Goal: Check status: Check status

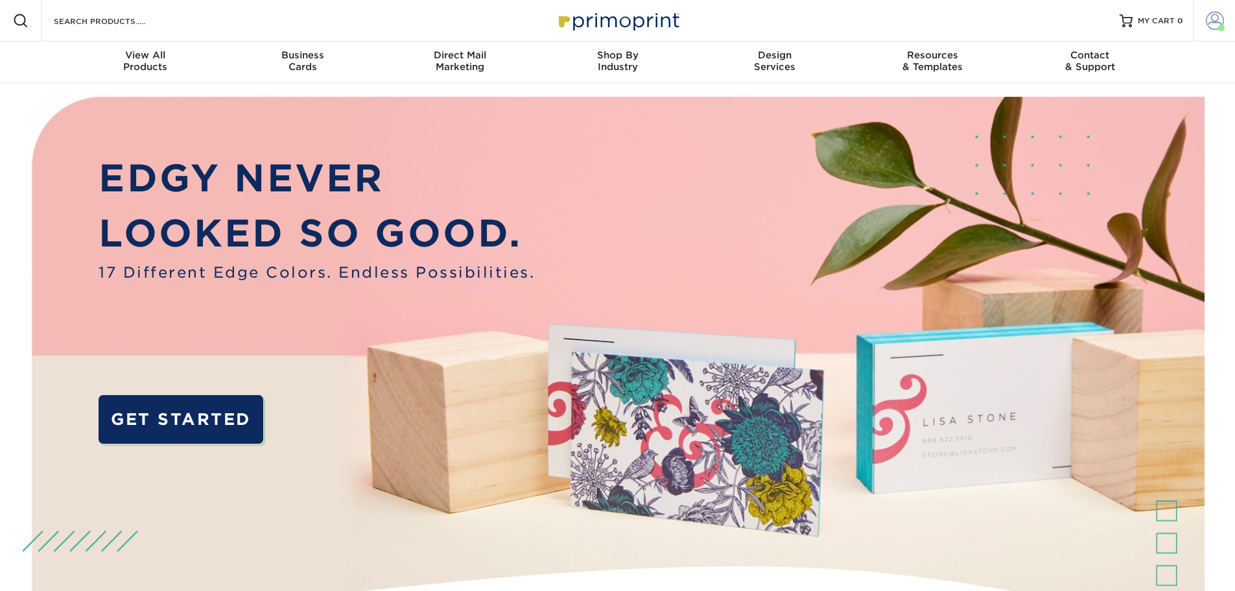
click at [1226, 19] on link "Account" at bounding box center [1214, 20] width 41 height 41
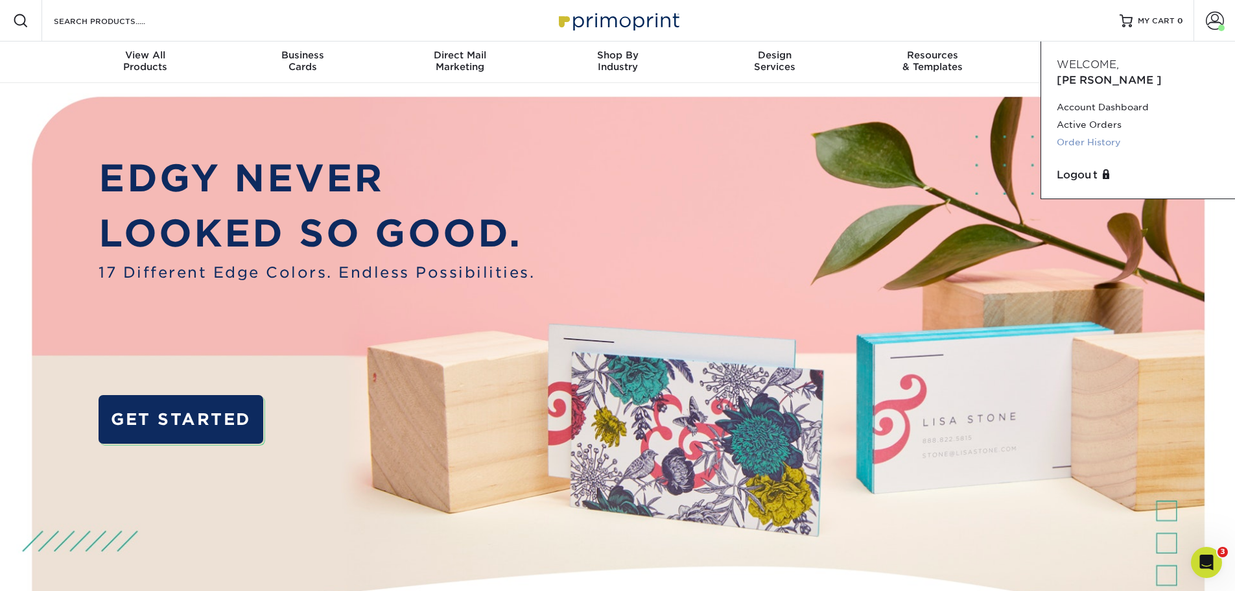
click at [1090, 134] on link "Order History" at bounding box center [1138, 143] width 163 height 18
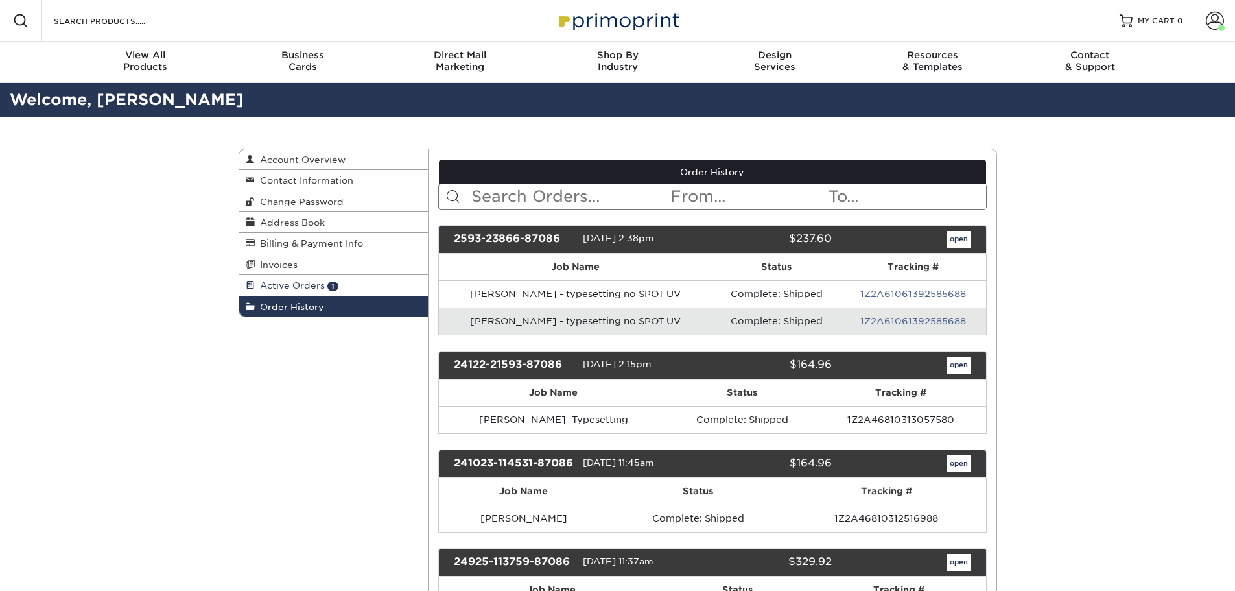
click at [313, 290] on span "Active Orders" at bounding box center [290, 285] width 70 height 10
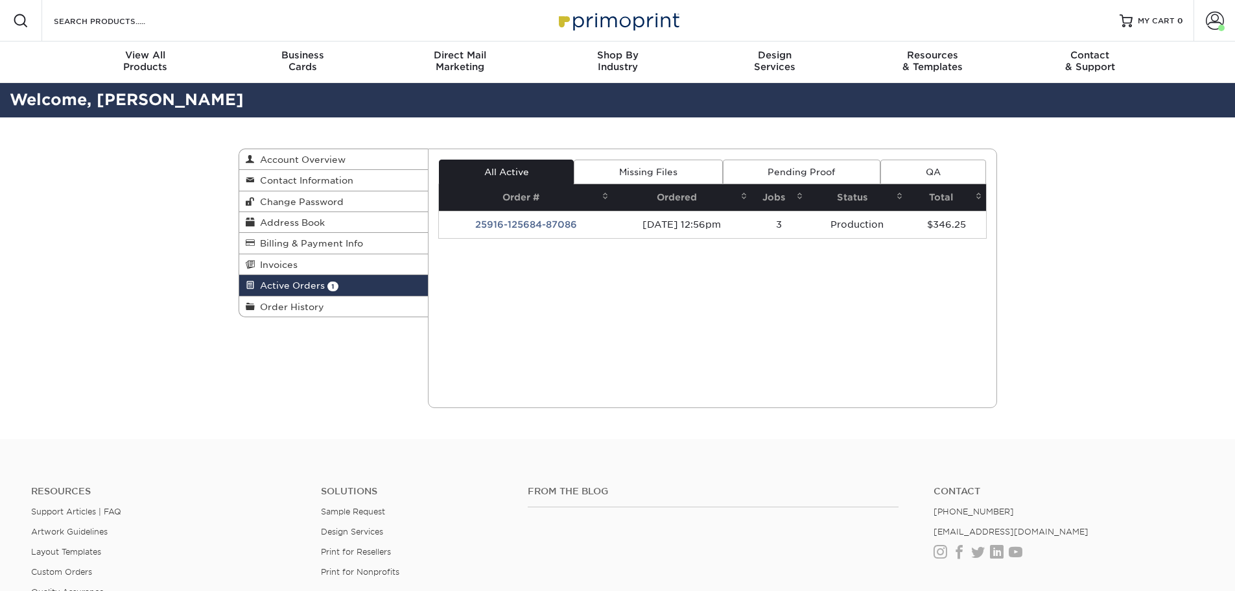
click at [794, 170] on link "Pending Proof" at bounding box center [802, 171] width 158 height 25
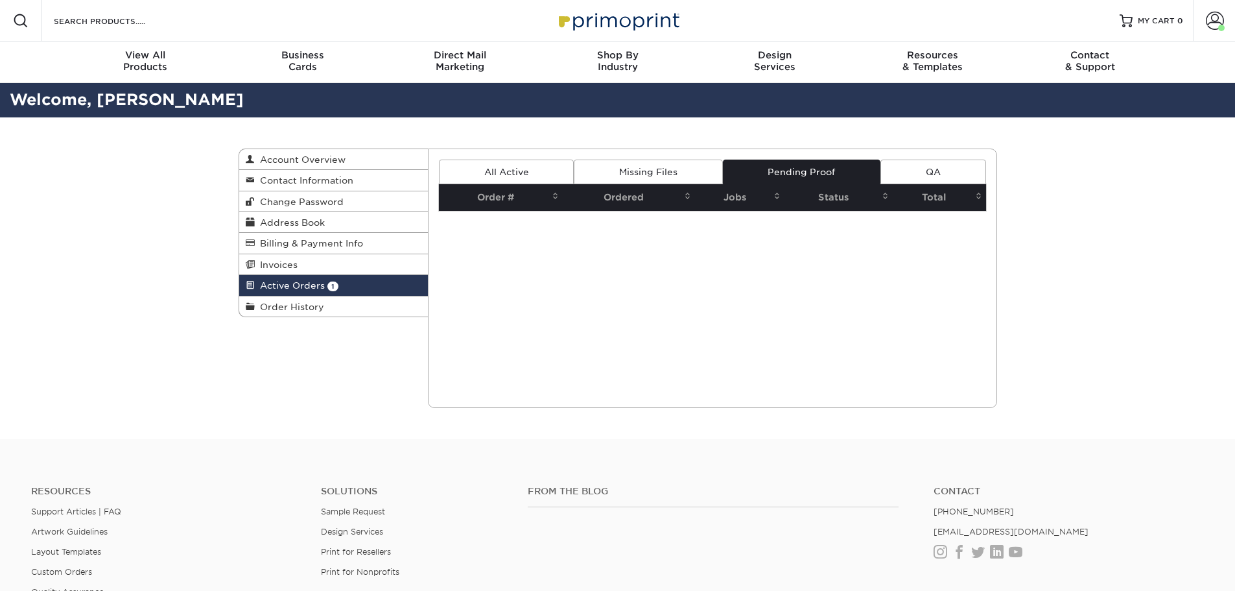
click at [673, 170] on link "Missing Files" at bounding box center [648, 171] width 148 height 25
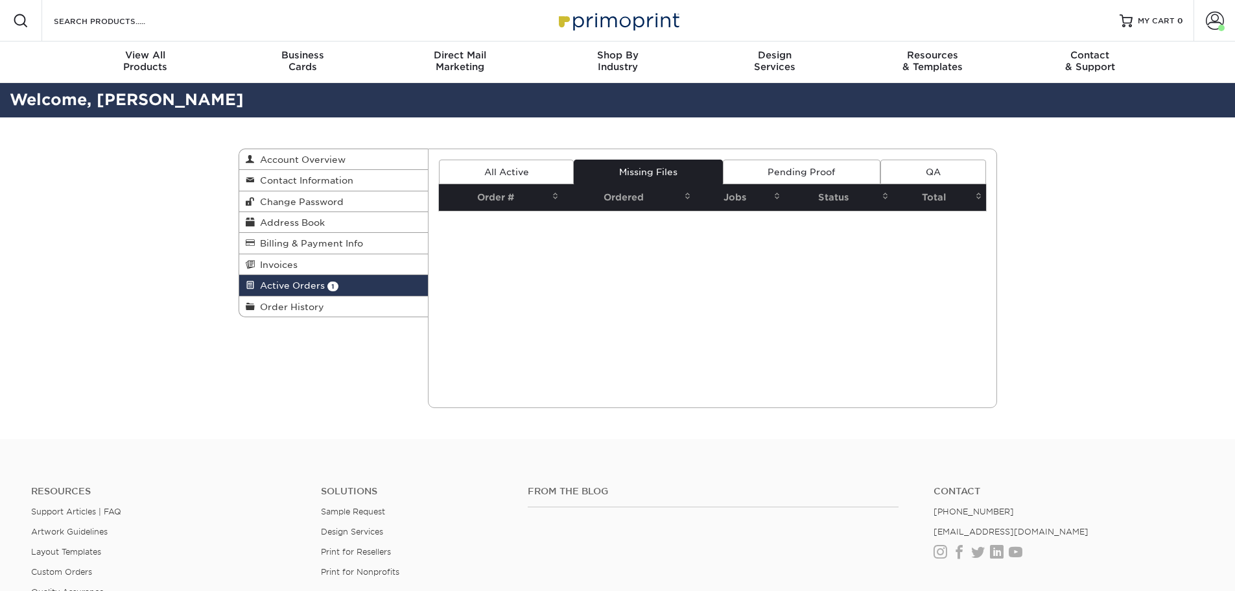
click at [483, 169] on link "All Active" at bounding box center [506, 171] width 135 height 25
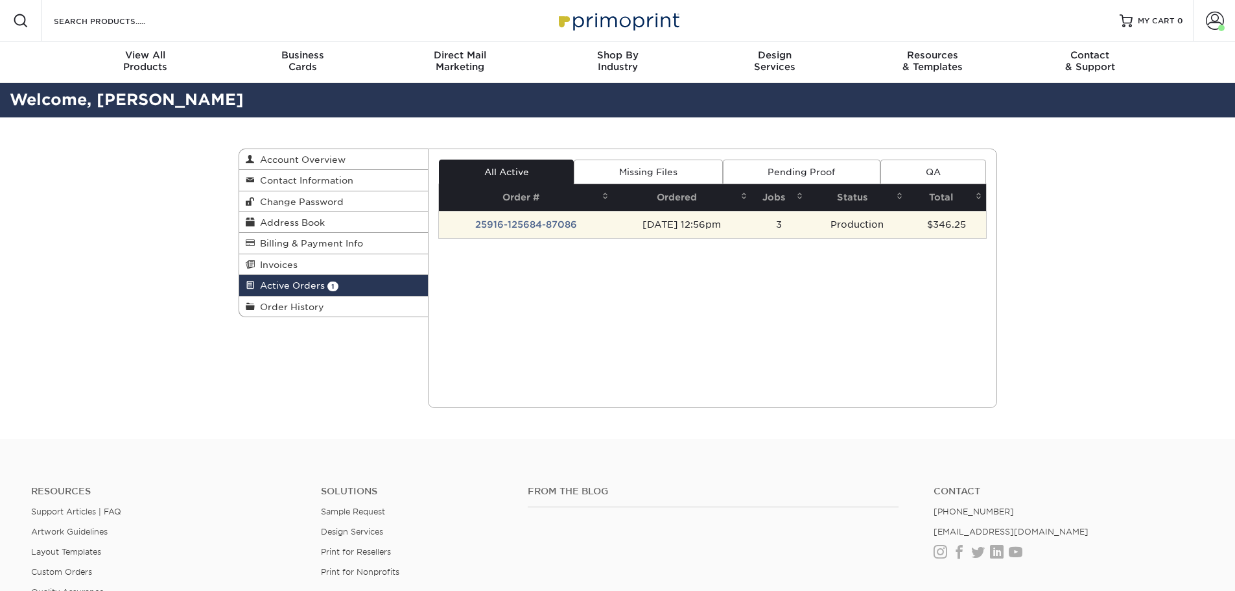
click at [510, 225] on td "25916-125684-87086" at bounding box center [526, 224] width 174 height 27
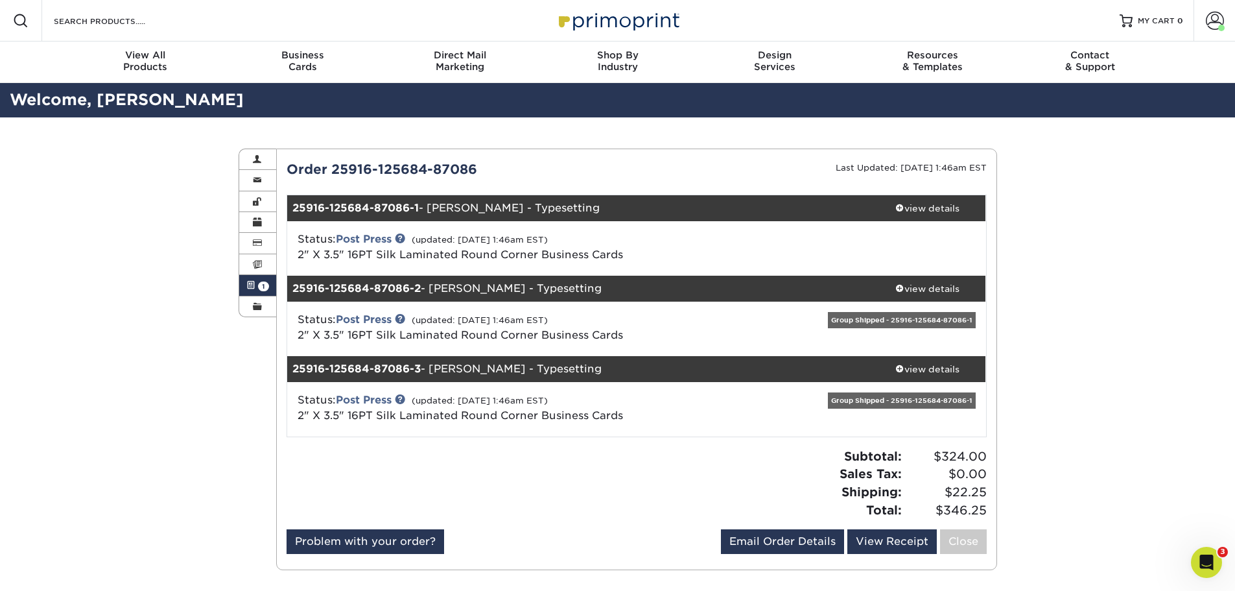
click at [935, 318] on div "Group Shipped - 25916-125684-87086-1" at bounding box center [902, 320] width 148 height 16
click at [920, 396] on div "Group Shipped - 25916-125684-87086-1" at bounding box center [902, 400] width 148 height 16
click at [917, 367] on div "view details" at bounding box center [927, 368] width 117 height 13
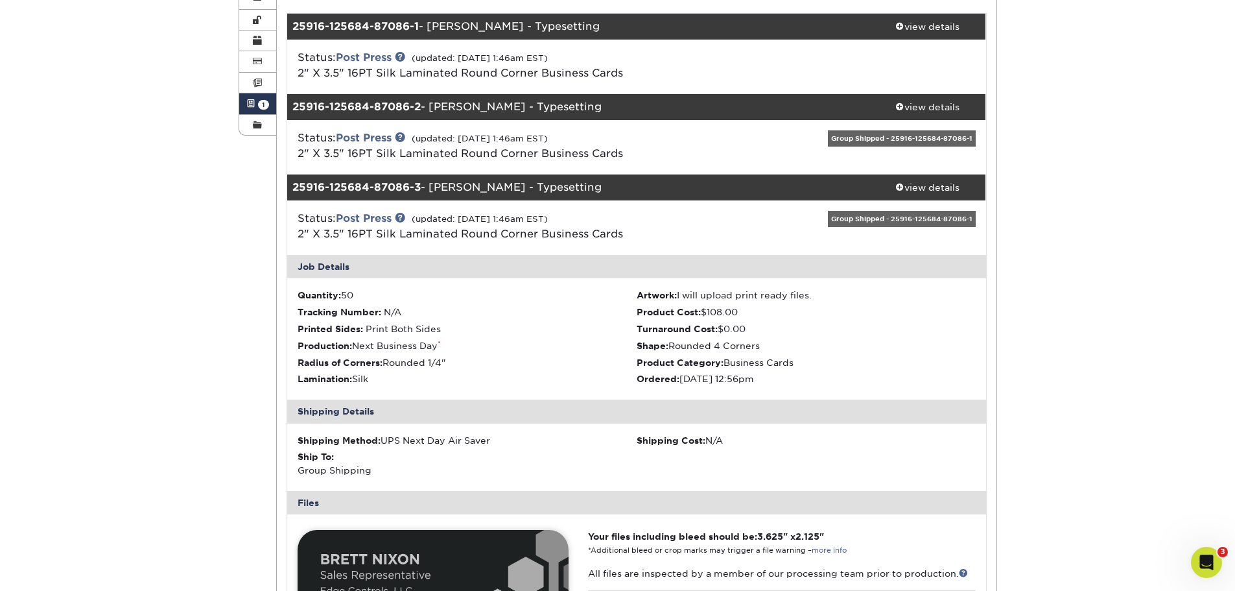
scroll to position [65, 0]
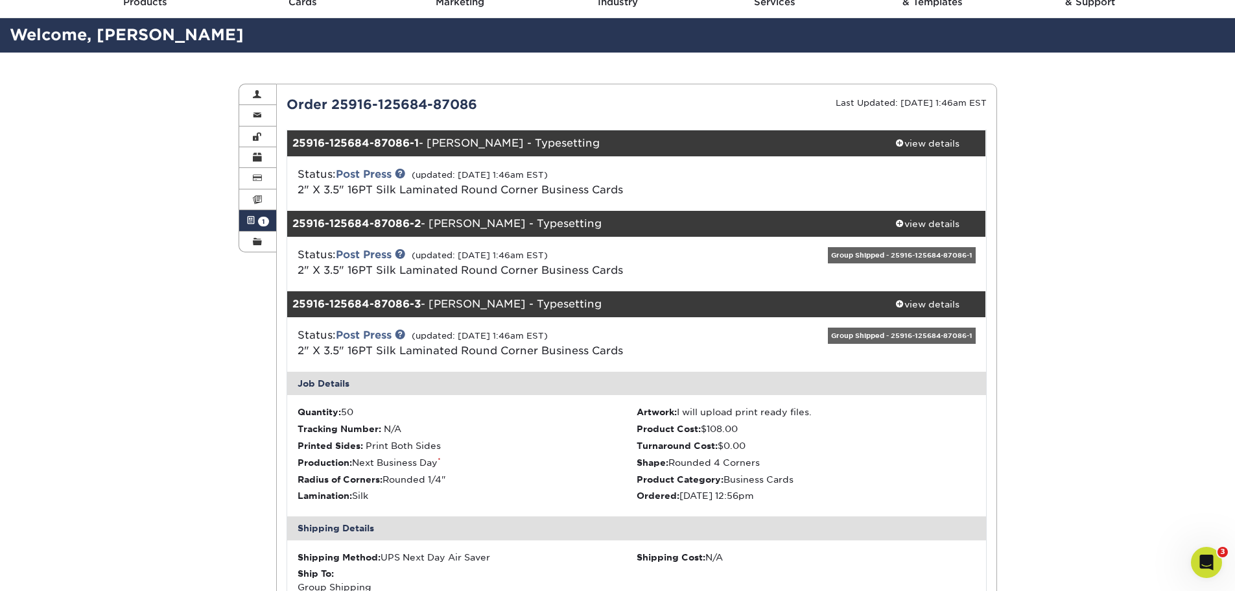
click at [931, 251] on div "Group Shipped - 25916-125684-87086-1" at bounding box center [902, 255] width 148 height 16
click at [936, 144] on div "view details" at bounding box center [927, 143] width 117 height 13
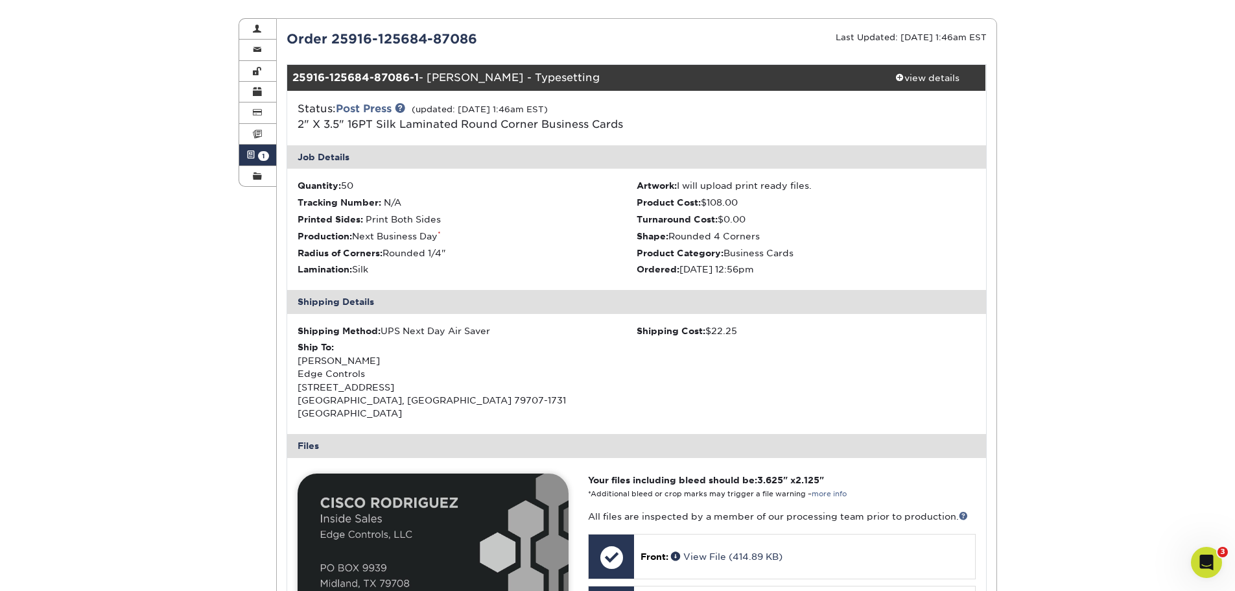
scroll to position [0, 0]
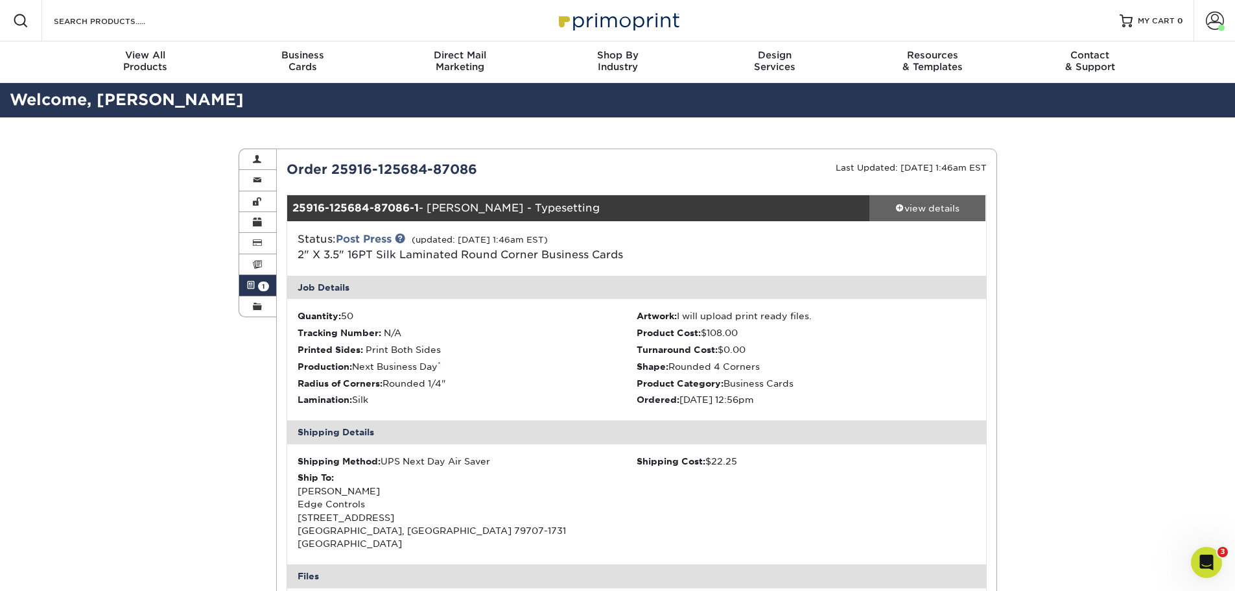
click at [943, 211] on div "view details" at bounding box center [927, 208] width 117 height 13
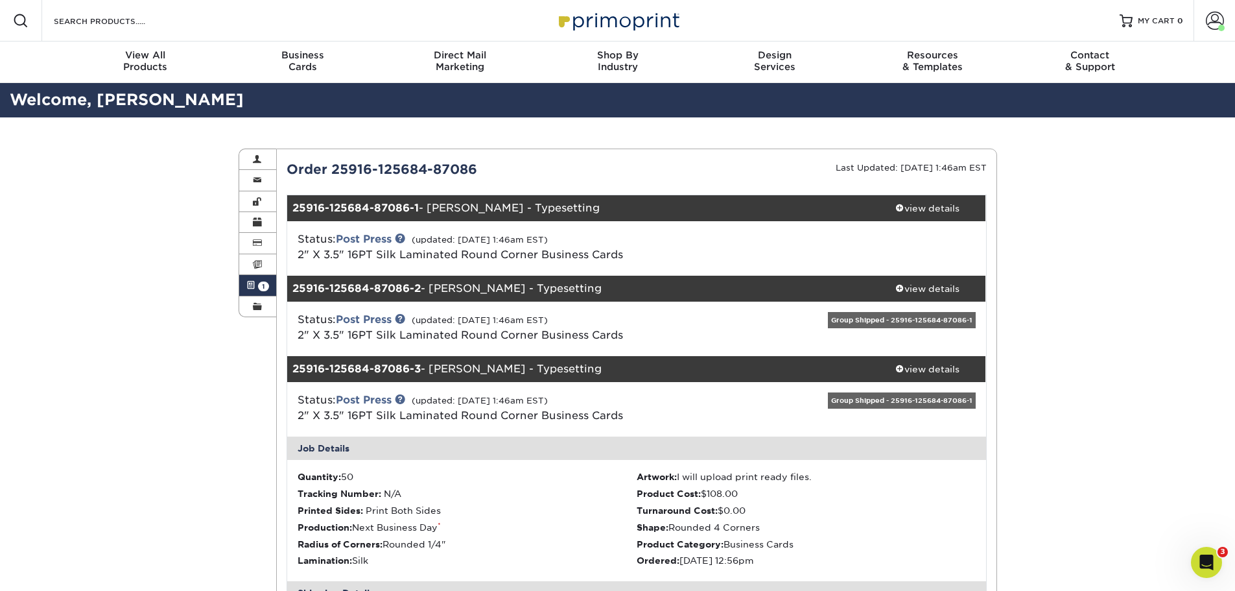
click at [256, 282] on link "Active Orders 1" at bounding box center [258, 285] width 38 height 21
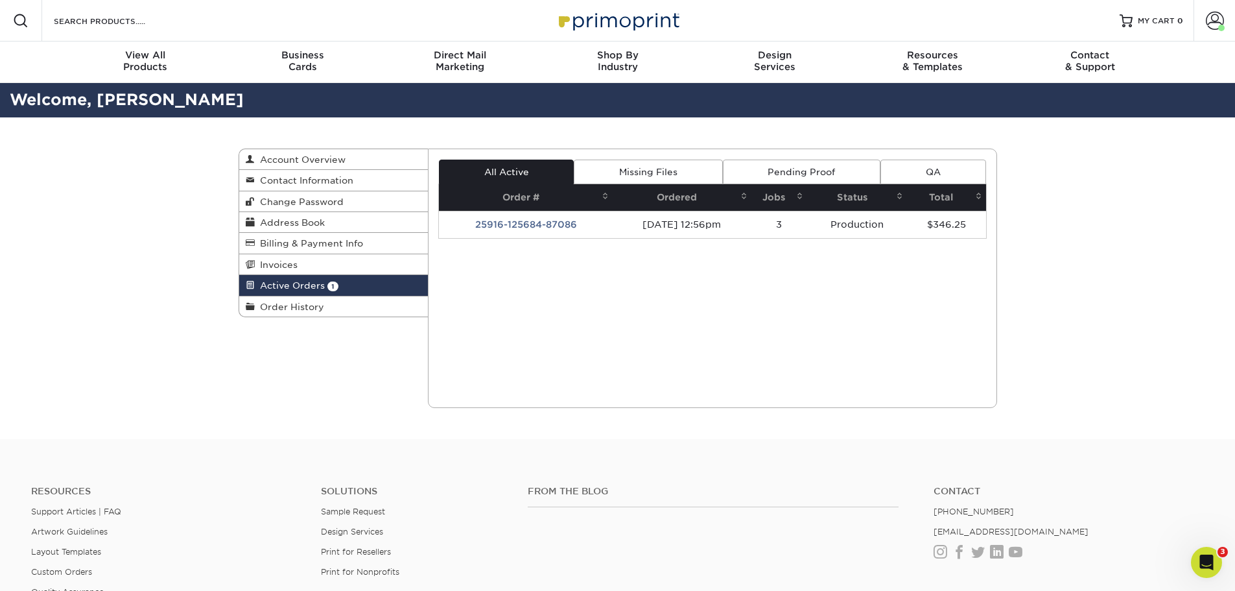
click at [913, 169] on link "QA" at bounding box center [932, 171] width 105 height 25
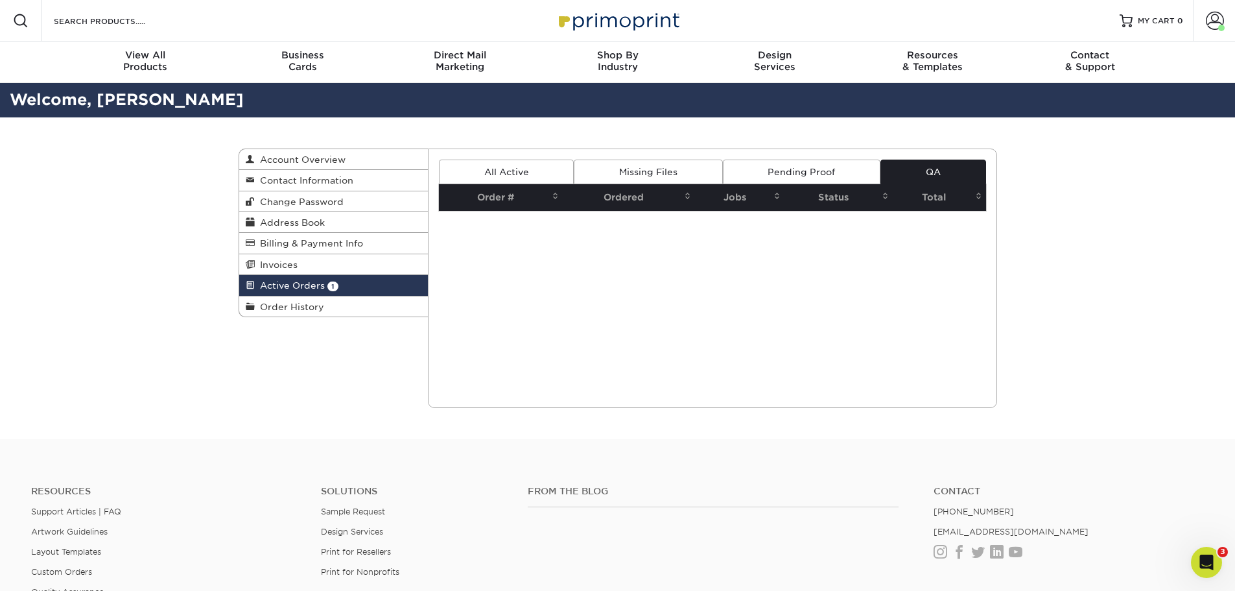
click at [806, 169] on link "Pending Proof" at bounding box center [802, 171] width 158 height 25
click at [645, 172] on link "Missing Files" at bounding box center [648, 171] width 148 height 25
